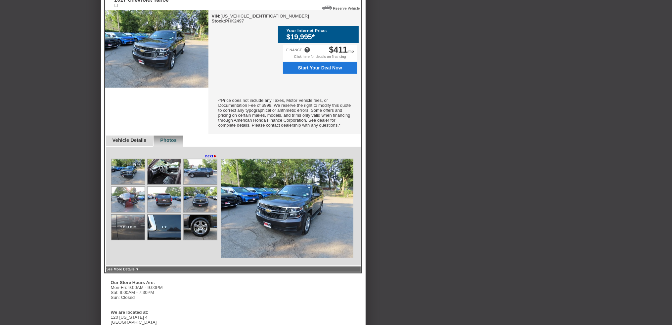
scroll to position [127, 0]
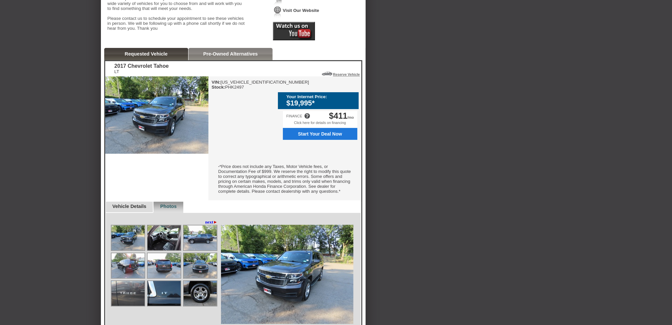
click at [136, 209] on link "Vehicle Details" at bounding box center [129, 206] width 34 height 5
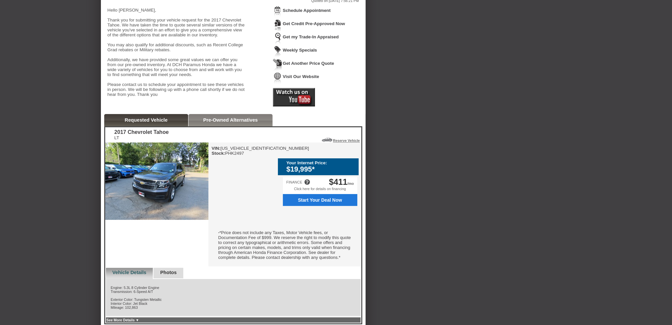
scroll to position [28, 0]
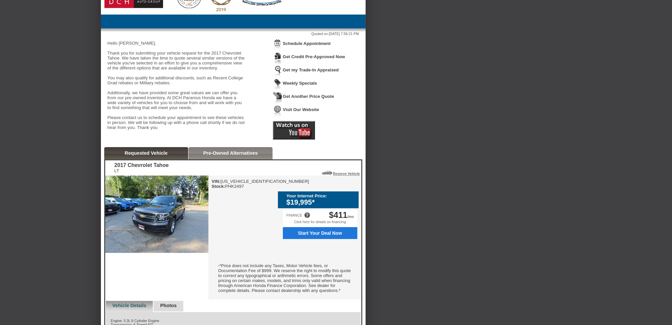
click at [239, 159] on div "Pre-Owned Alternatives" at bounding box center [231, 153] width 84 height 12
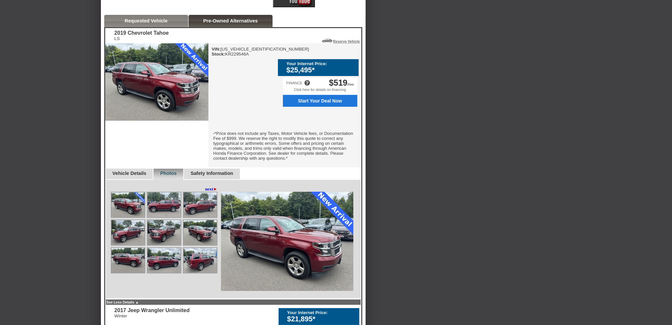
scroll to position [127, 0]
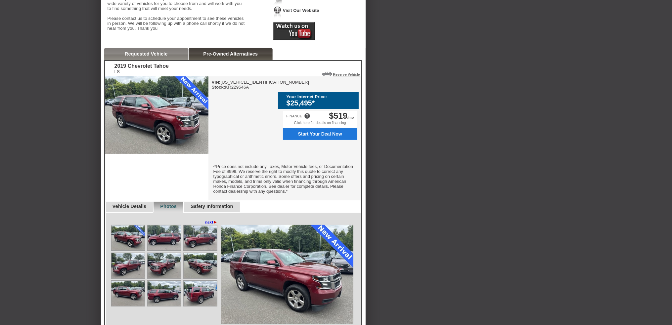
click at [316, 132] on span "Start Your Deal Now" at bounding box center [319, 133] width 67 height 5
click at [146, 120] on img at bounding box center [156, 114] width 103 height 77
click at [165, 69] on div "2019 Chevrolet Tahoe" at bounding box center [141, 66] width 54 height 6
click at [236, 90] on div "VIN: [US_VEHICLE_IDENTIFICATION_NUMBER] Stock: KR229546A" at bounding box center [261, 85] width 98 height 10
click at [307, 96] on div "Your Internet Price:" at bounding box center [320, 96] width 69 height 5
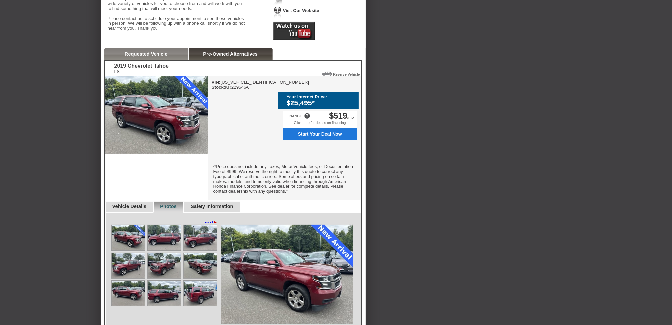
click at [235, 90] on div "VIN: [US_VEHICLE_IDENTIFICATION_NUMBER] Stock: KR229546A" at bounding box center [261, 85] width 98 height 10
